Goal: Navigation & Orientation: Find specific page/section

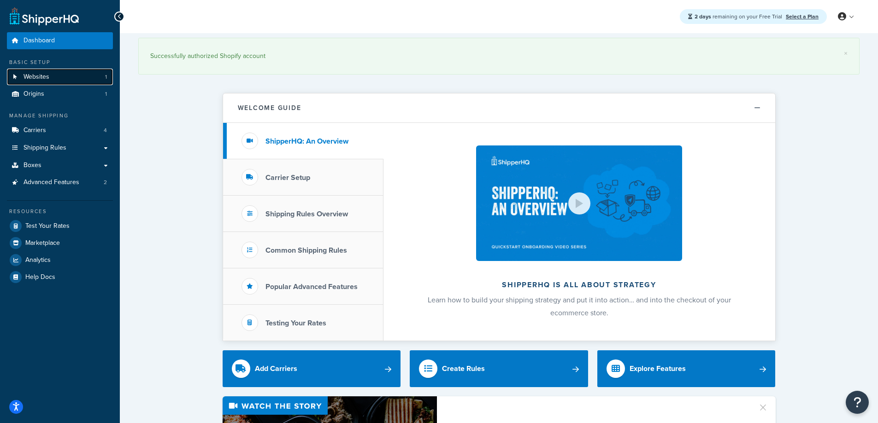
click at [50, 72] on link "Websites 1" at bounding box center [60, 77] width 106 height 17
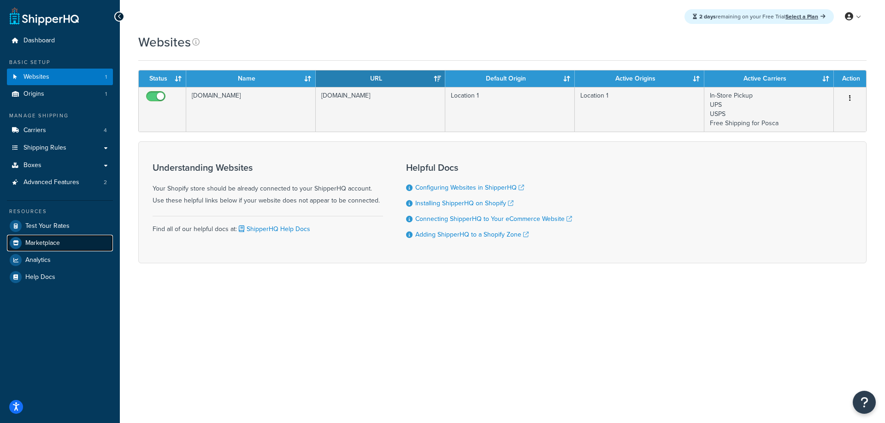
click at [43, 240] on span "Marketplace" at bounding box center [42, 244] width 35 height 8
